Goal: Task Accomplishment & Management: Complete application form

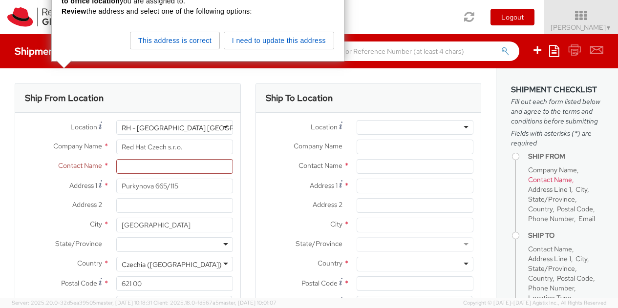
select select
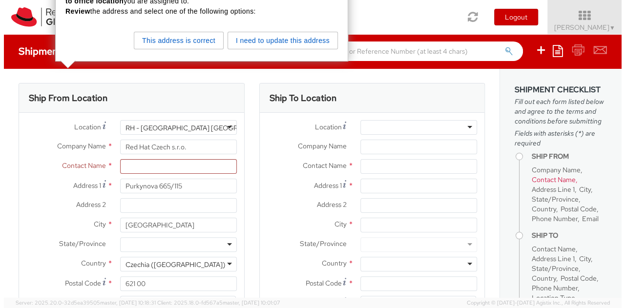
scroll to position [24, 0]
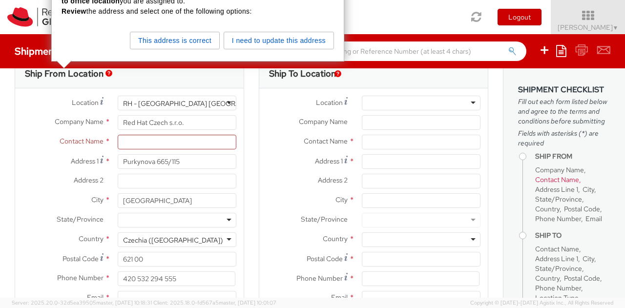
click at [360, 21] on div "Toggle navigation Logout Elena Ciconi ▼ Home Shipment Request My Shipments My T…" at bounding box center [312, 17] width 625 height 34
click at [279, 44] on button "I need to update this address" at bounding box center [279, 41] width 110 height 18
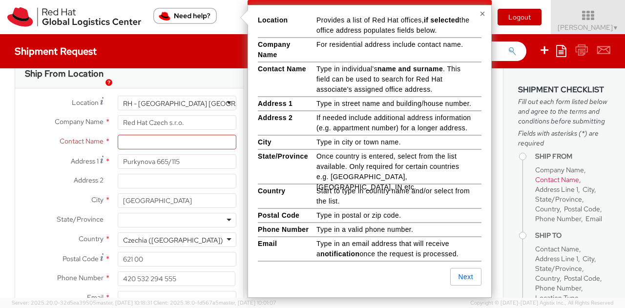
scroll to position [15, 0]
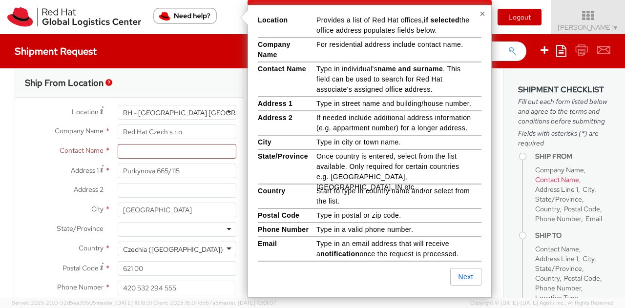
click at [480, 12] on button "×" at bounding box center [482, 14] width 6 height 10
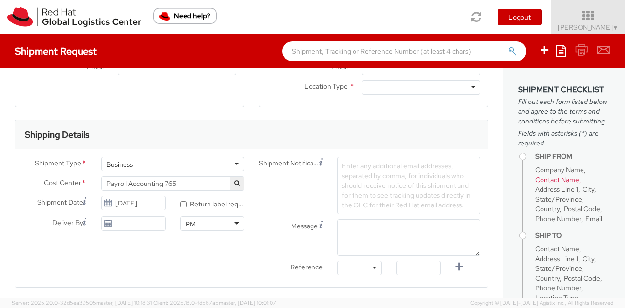
scroll to position [259, 0]
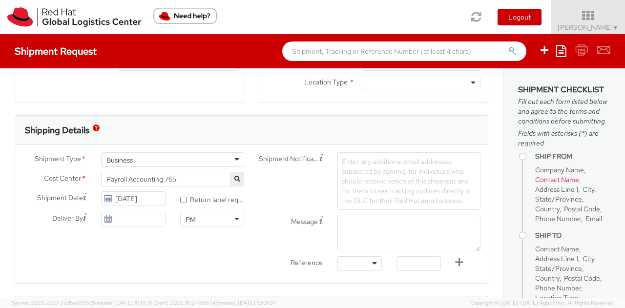
click at [230, 153] on div "Business" at bounding box center [172, 159] width 143 height 15
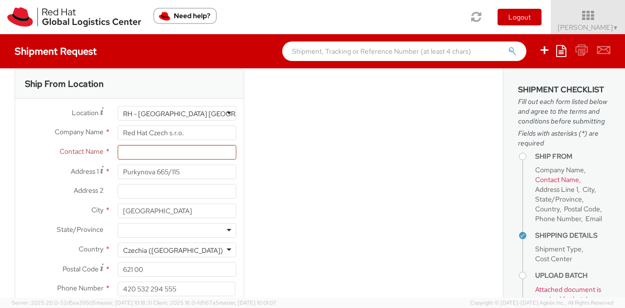
scroll to position [0, 0]
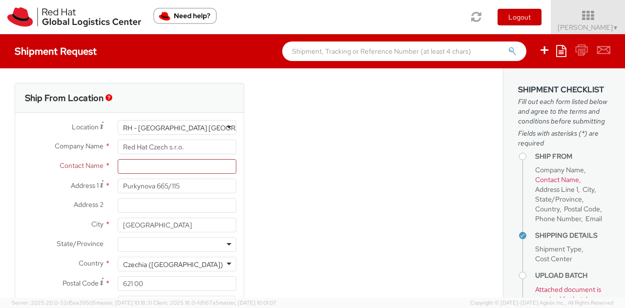
click at [41, 59] on div "Shipment Request Save as template Create from template" at bounding box center [312, 51] width 625 height 34
click at [74, 51] on h4 "Shipment Request" at bounding box center [56, 51] width 82 height 11
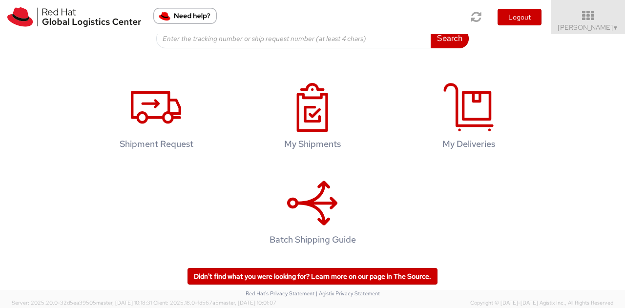
scroll to position [162, 0]
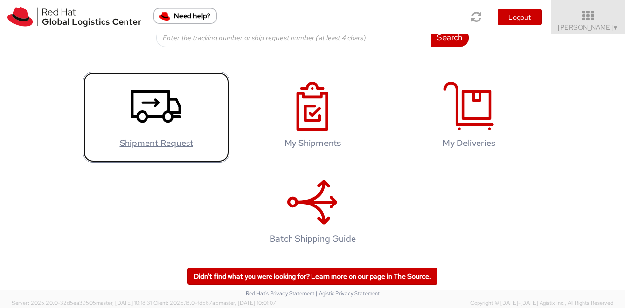
click at [168, 113] on use at bounding box center [156, 106] width 50 height 33
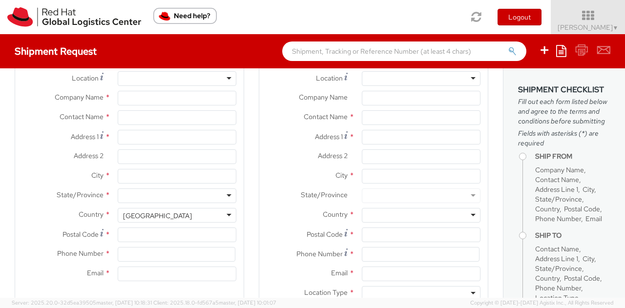
select select "765"
select select
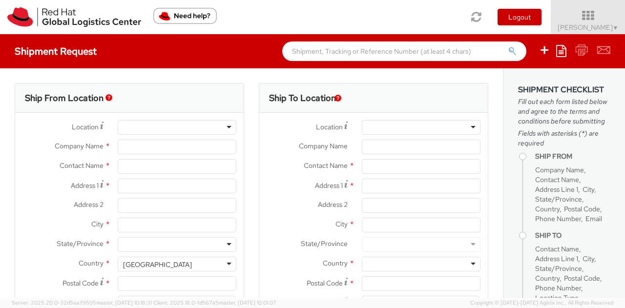
click at [223, 125] on div at bounding box center [177, 127] width 119 height 15
type input "Red Hat Czech, s.r.o."
type input "[PERSON_NAME]"
type input "Narodni 135/14"
type input "[GEOGRAPHIC_DATA] 1"
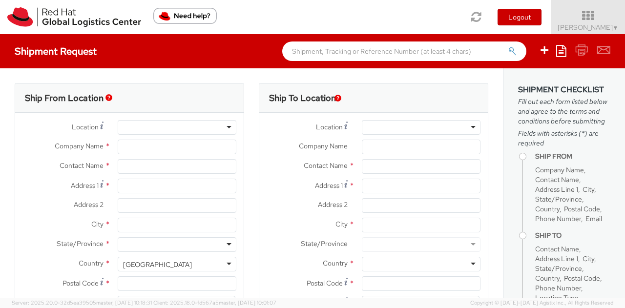
type input "[GEOGRAPHIC_DATA]"
type input "110 00"
type input "420 910 902 735"
type input "[EMAIL_ADDRESS][DOMAIN_NAME]"
select select "CM"
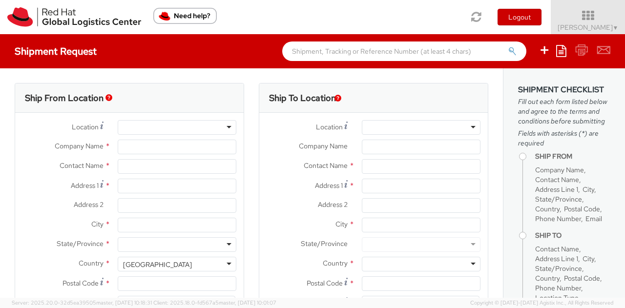
select select "KGS"
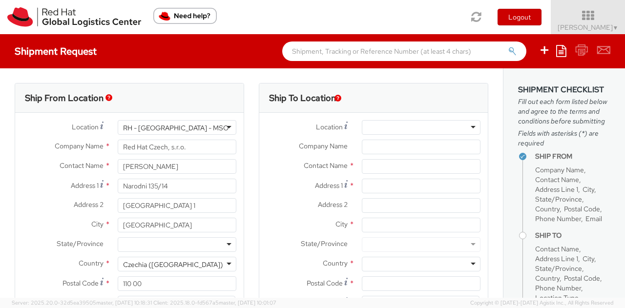
click at [226, 127] on div "RH - [GEOGRAPHIC_DATA] - MSO" at bounding box center [177, 127] width 119 height 15
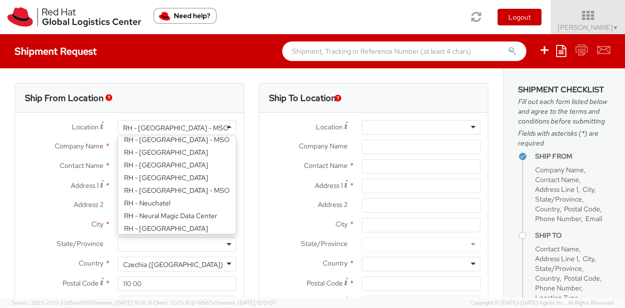
click at [243, 104] on div "Ship From Location Location * [GEOGRAPHIC_DATA] - [GEOGRAPHIC_DATA] - [GEOGRAPH…" at bounding box center [129, 228] width 244 height 291
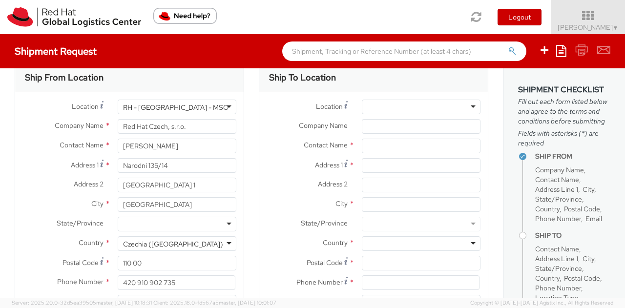
scroll to position [0, 0]
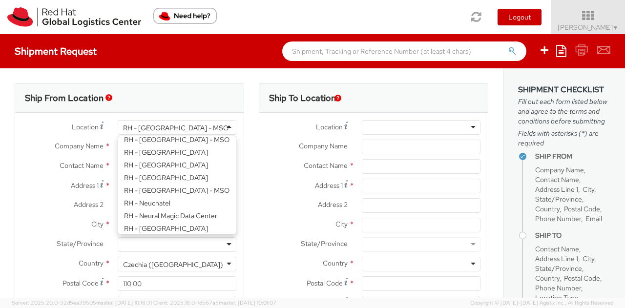
click at [226, 127] on div "RH - [GEOGRAPHIC_DATA] - MSO" at bounding box center [177, 127] width 119 height 15
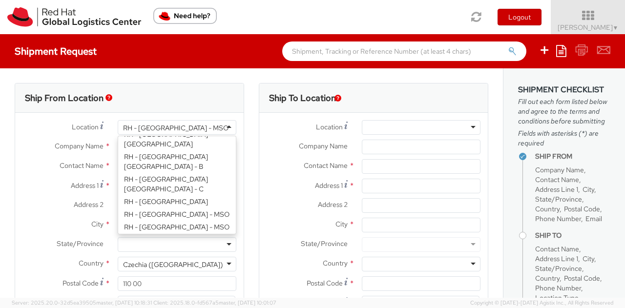
scroll to position [293, 0]
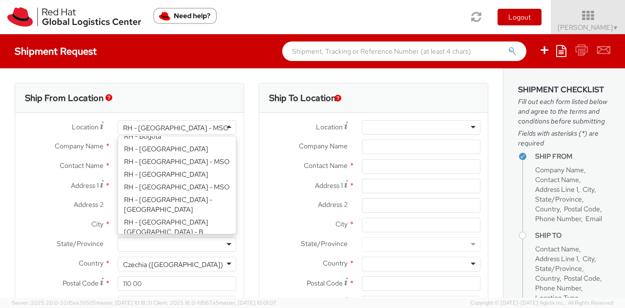
type input "Red Hat Czech s.r.o."
type input "Purkynova 665/115"
type input "[GEOGRAPHIC_DATA]"
type input "621 00"
type input "420 532 294 555"
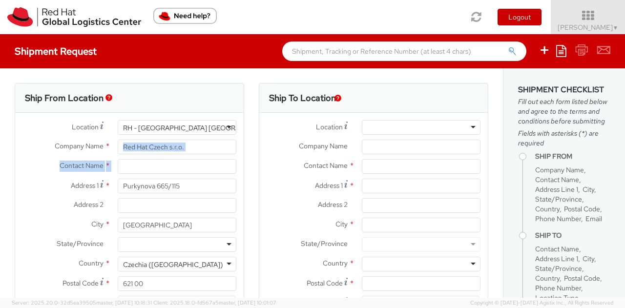
click at [156, 159] on div "Location * [GEOGRAPHIC_DATA] - [GEOGRAPHIC_DATA] [GEOGRAPHIC_DATA] - [GEOGRAPHI…" at bounding box center [129, 227] width 228 height 215
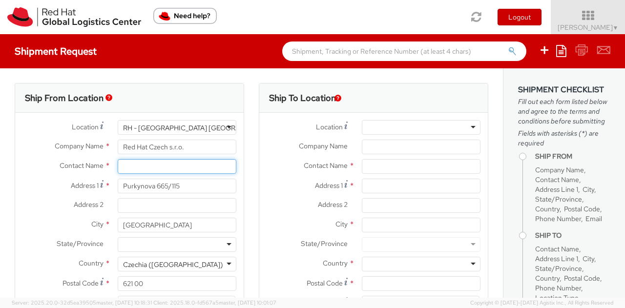
click at [153, 164] on input "text" at bounding box center [177, 166] width 119 height 15
paste input "[PERSON_NAME]"
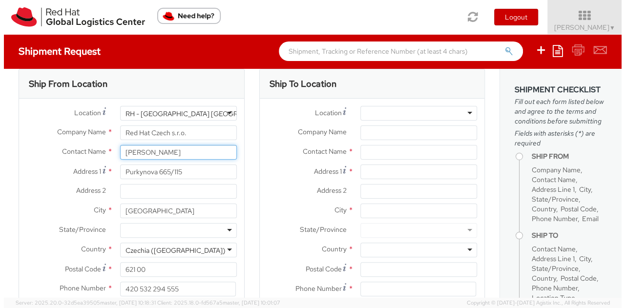
scroll to position [0, 0]
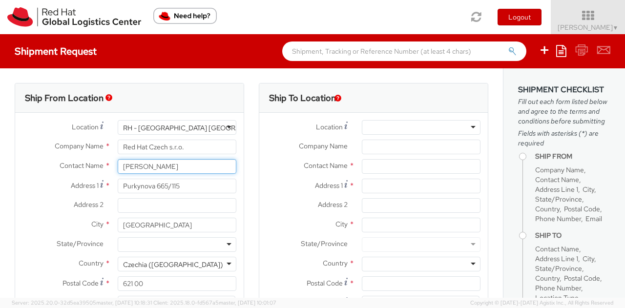
type input "[PERSON_NAME]"
click at [163, 98] on div "Ship From Location" at bounding box center [129, 97] width 228 height 29
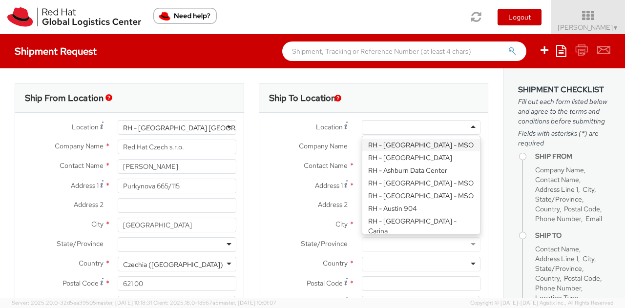
click at [463, 130] on div at bounding box center [421, 127] width 119 height 15
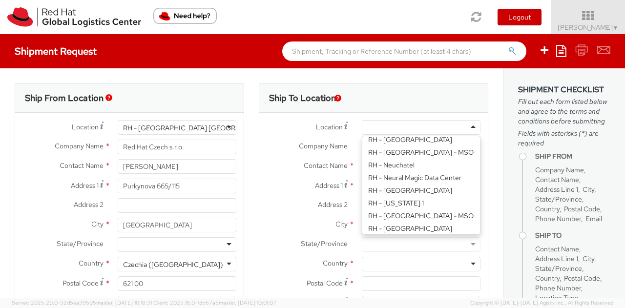
scroll to position [1220, 0]
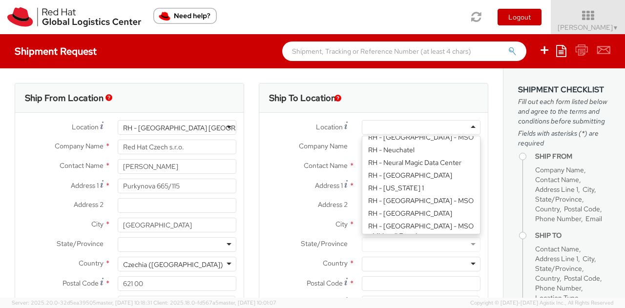
type input "Red Hat Czech, s.r.o."
type input "Narodni 135/14"
type input "[GEOGRAPHIC_DATA] 1"
type input "[GEOGRAPHIC_DATA]"
type input "110 00"
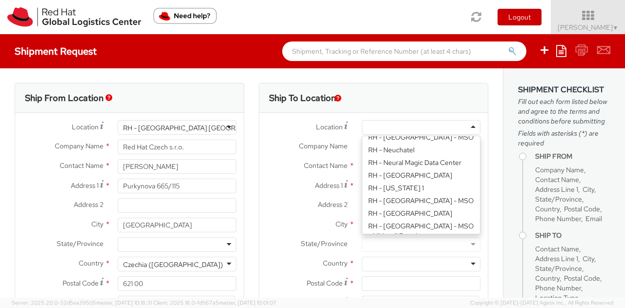
type input "420 910 902 735"
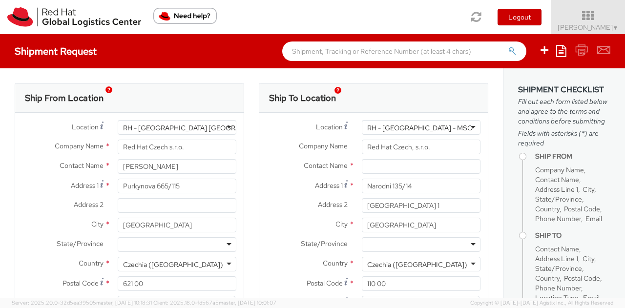
scroll to position [49, 0]
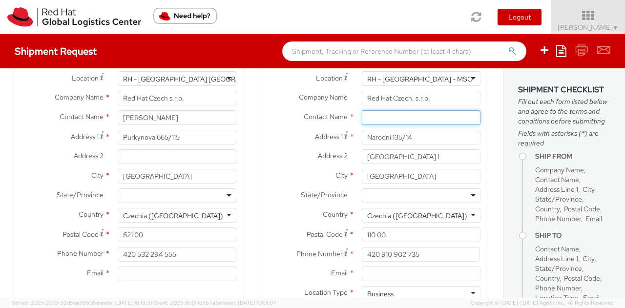
click at [395, 118] on input "text" at bounding box center [421, 117] width 119 height 15
type input "[PERSON_NAME]"
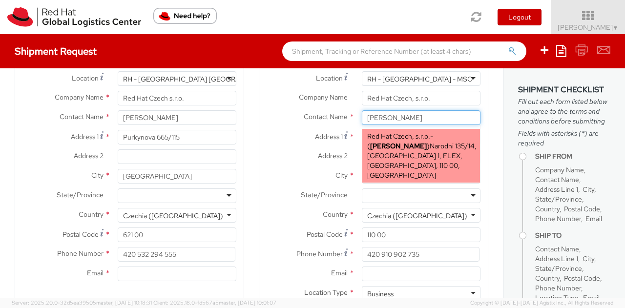
click at [390, 140] on span "Red Hat Czech, s.r.o." at bounding box center [398, 136] width 63 height 9
type input "[EMAIL_ADDRESS][DOMAIN_NAME]"
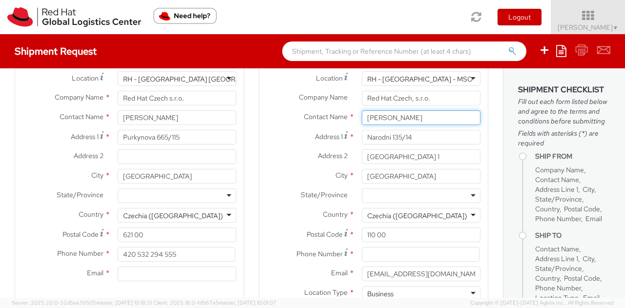
scroll to position [0, 0]
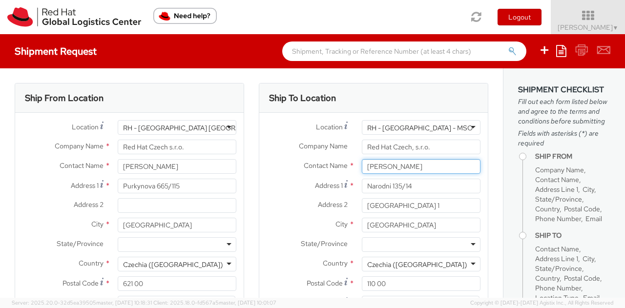
type input "[PERSON_NAME]"
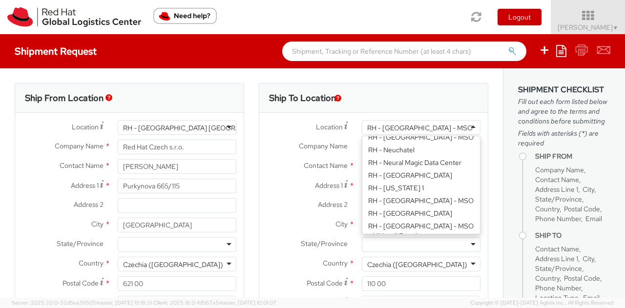
click at [438, 126] on div "RH - [GEOGRAPHIC_DATA] - MSO" at bounding box center [421, 127] width 119 height 15
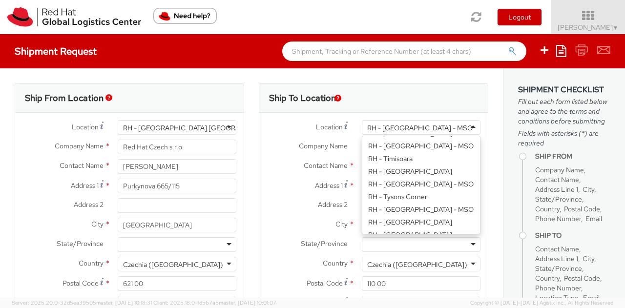
scroll to position [1714, 0]
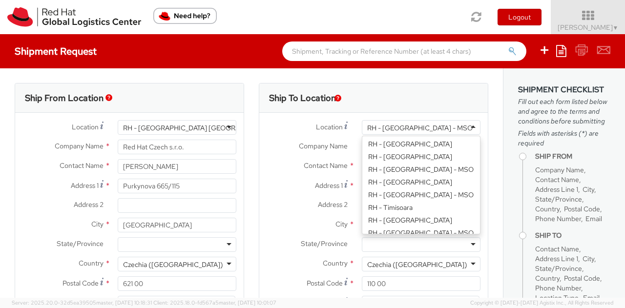
click at [487, 107] on div "Ship To Location Location * [GEOGRAPHIC_DATA] - [GEOGRAPHIC_DATA] - [GEOGRAPHIC…" at bounding box center [373, 228] width 244 height 291
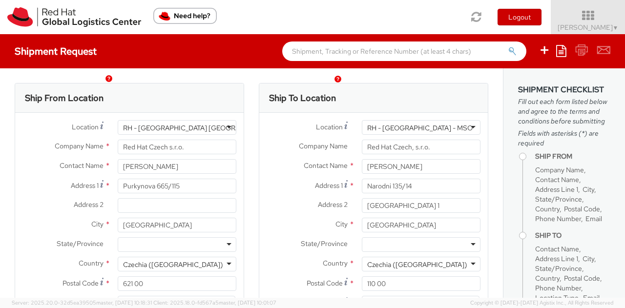
scroll to position [49, 0]
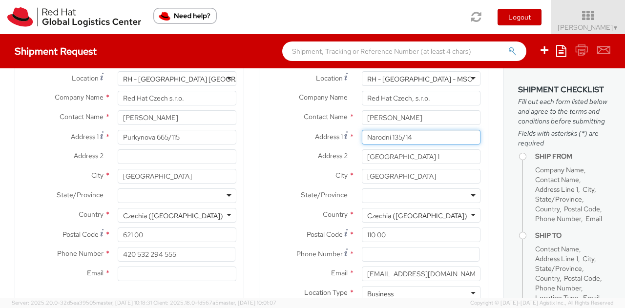
drag, startPoint x: 423, startPoint y: 136, endPoint x: 339, endPoint y: 135, distance: 84.5
click at [339, 135] on div "Address 1 * Narodni 135/14" at bounding box center [373, 137] width 228 height 15
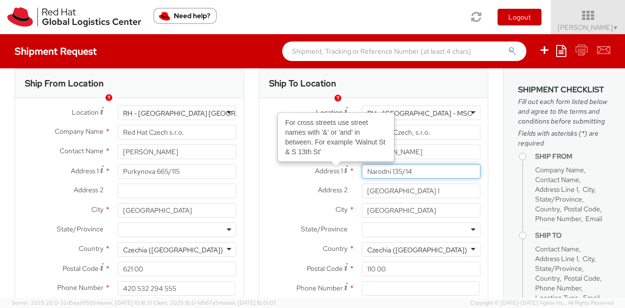
scroll to position [0, 0]
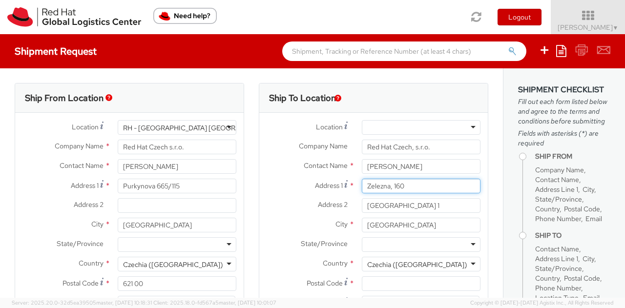
type input "Zelezna, 160"
click at [416, 201] on input "[GEOGRAPHIC_DATA] 1" at bounding box center [421, 205] width 119 height 15
drag, startPoint x: 419, startPoint y: 207, endPoint x: 313, endPoint y: 198, distance: 106.3
click at [313, 198] on div "Address 2 * [GEOGRAPHIC_DATA] 1" at bounding box center [373, 205] width 228 height 15
type input "Mlada Boleslav"
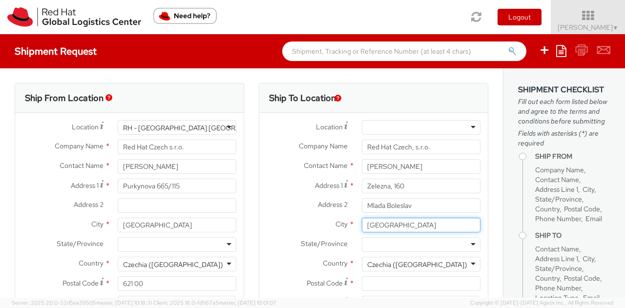
drag, startPoint x: 415, startPoint y: 222, endPoint x: 325, endPoint y: 217, distance: 90.5
click at [325, 217] on div "Location * [GEOGRAPHIC_DATA] - [GEOGRAPHIC_DATA] - [GEOGRAPHIC_DATA] [GEOGRAPHI…" at bounding box center [373, 237] width 228 height 234
type input "Mlada Boleslav"
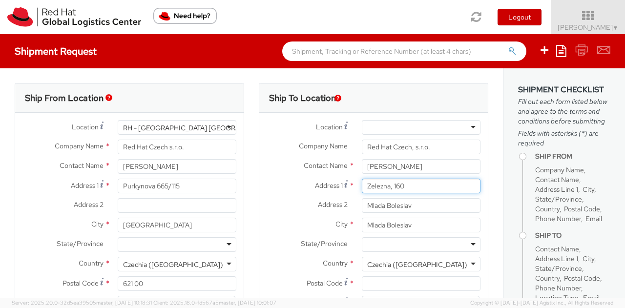
click at [408, 184] on input "Zelezna, 160" at bounding box center [421, 186] width 119 height 15
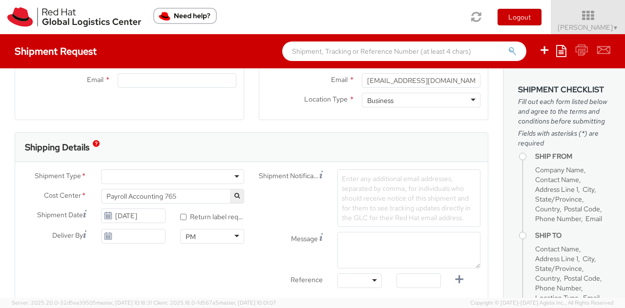
scroll to position [244, 0]
